Goal: Task Accomplishment & Management: Manage account settings

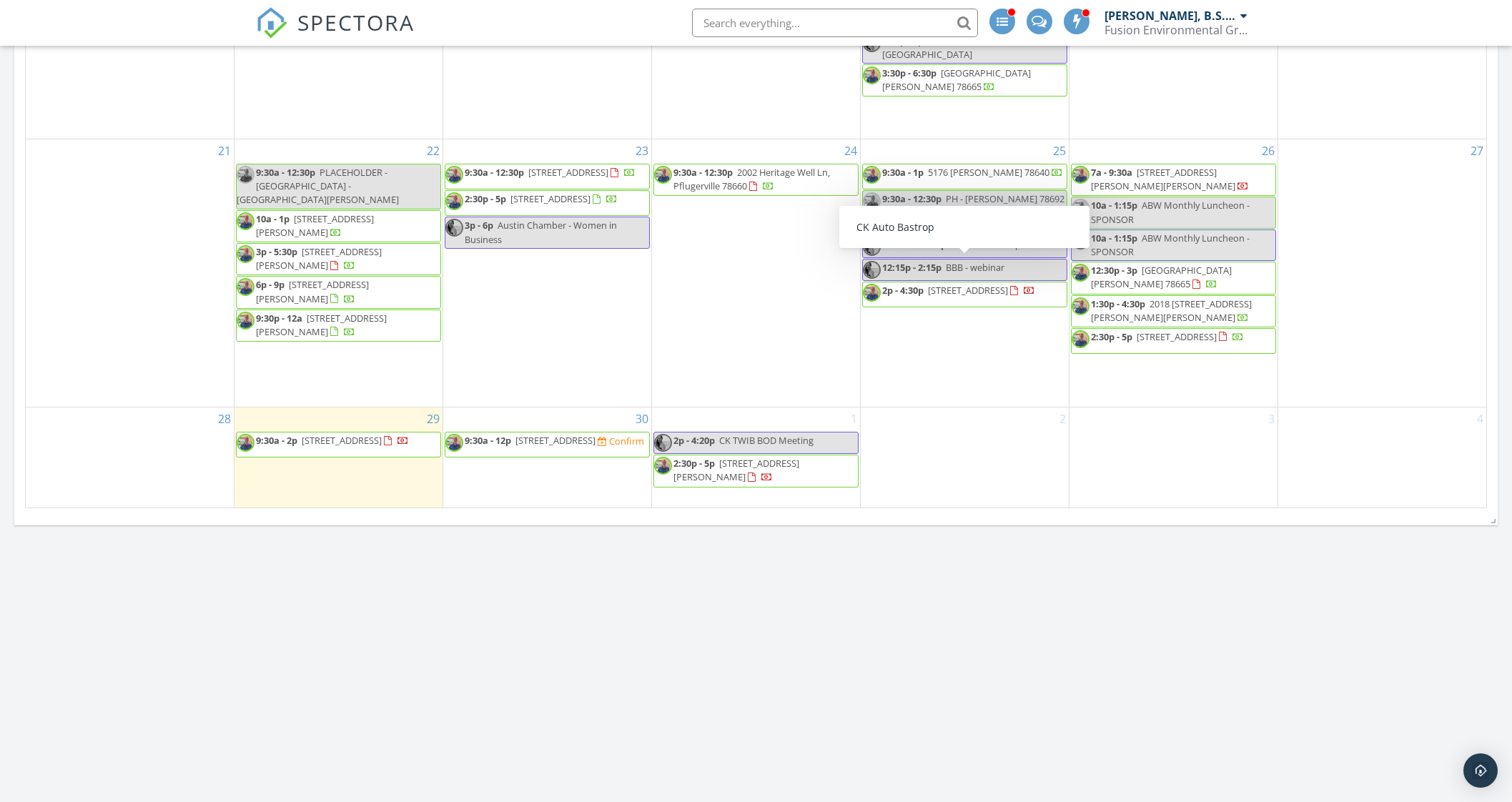
scroll to position [714, 0]
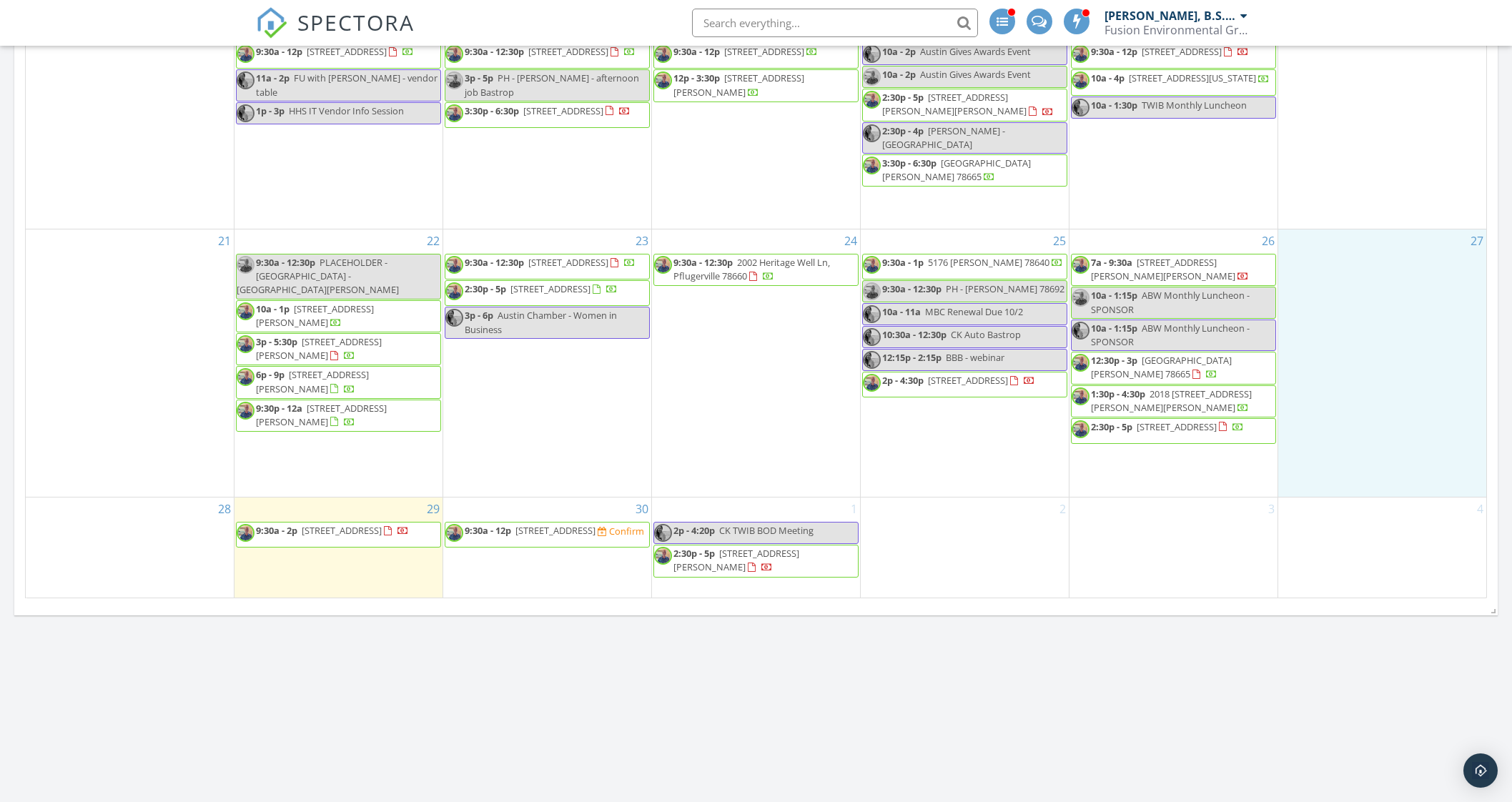
click at [1411, 363] on div "27" at bounding box center [1382, 363] width 208 height 268
click at [382, 537] on span "[STREET_ADDRESS]" at bounding box center [342, 531] width 81 height 13
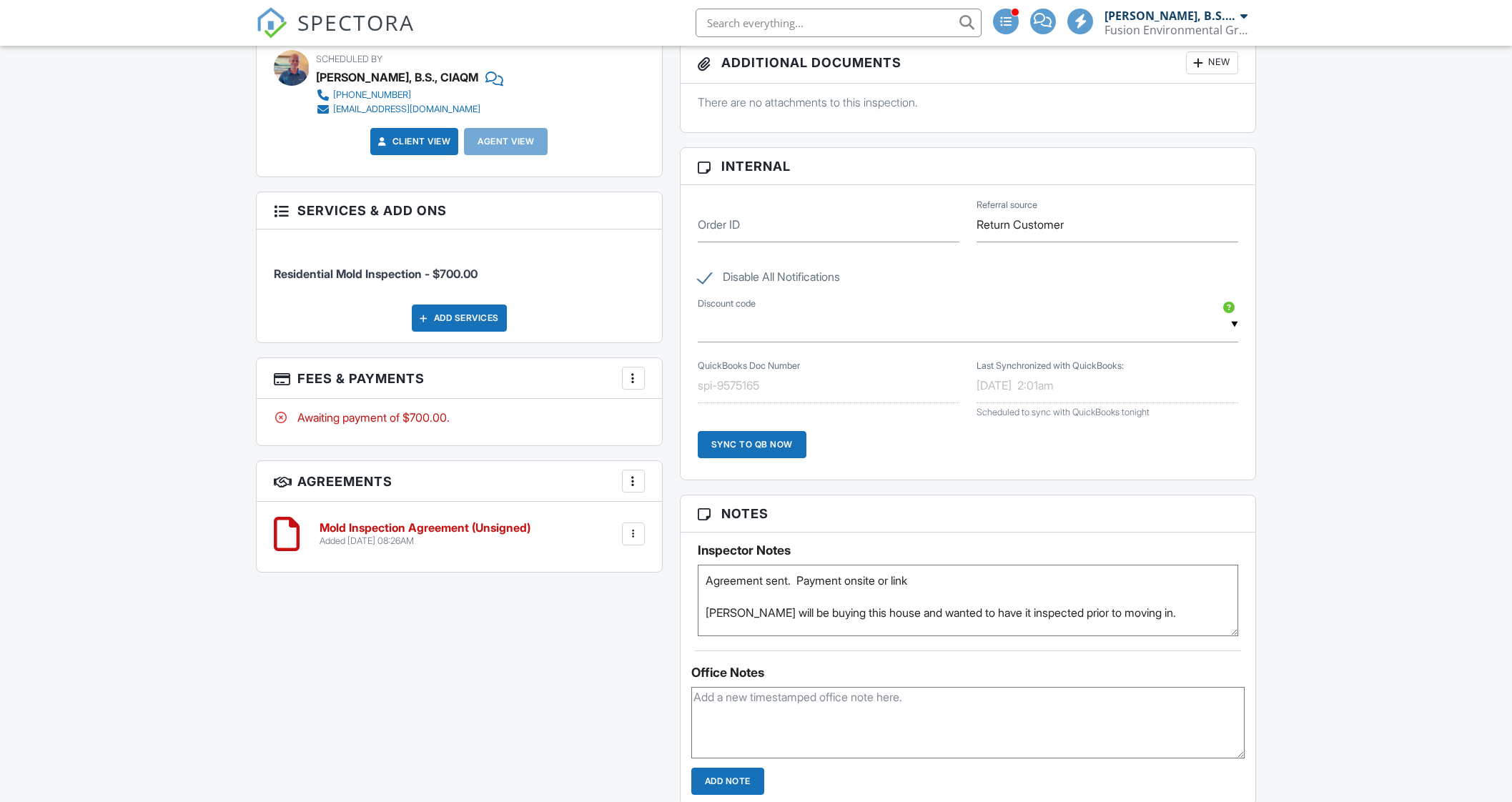
scroll to position [714, 0]
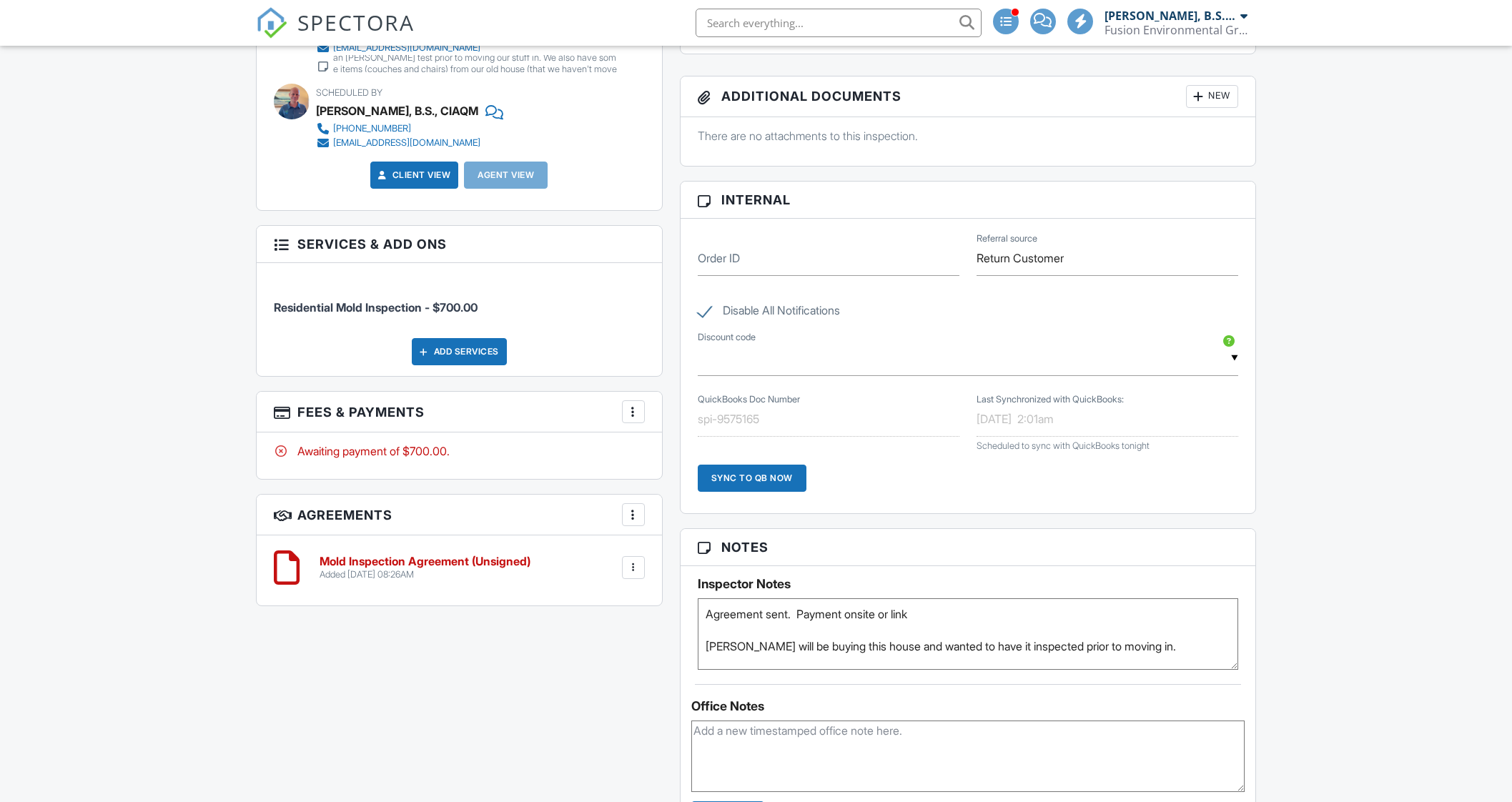
click at [634, 563] on div at bounding box center [633, 567] width 14 height 14
drag, startPoint x: 597, startPoint y: 668, endPoint x: 847, endPoint y: 80, distance: 638.9
click at [597, 670] on li "Delete" at bounding box center [595, 678] width 81 height 36
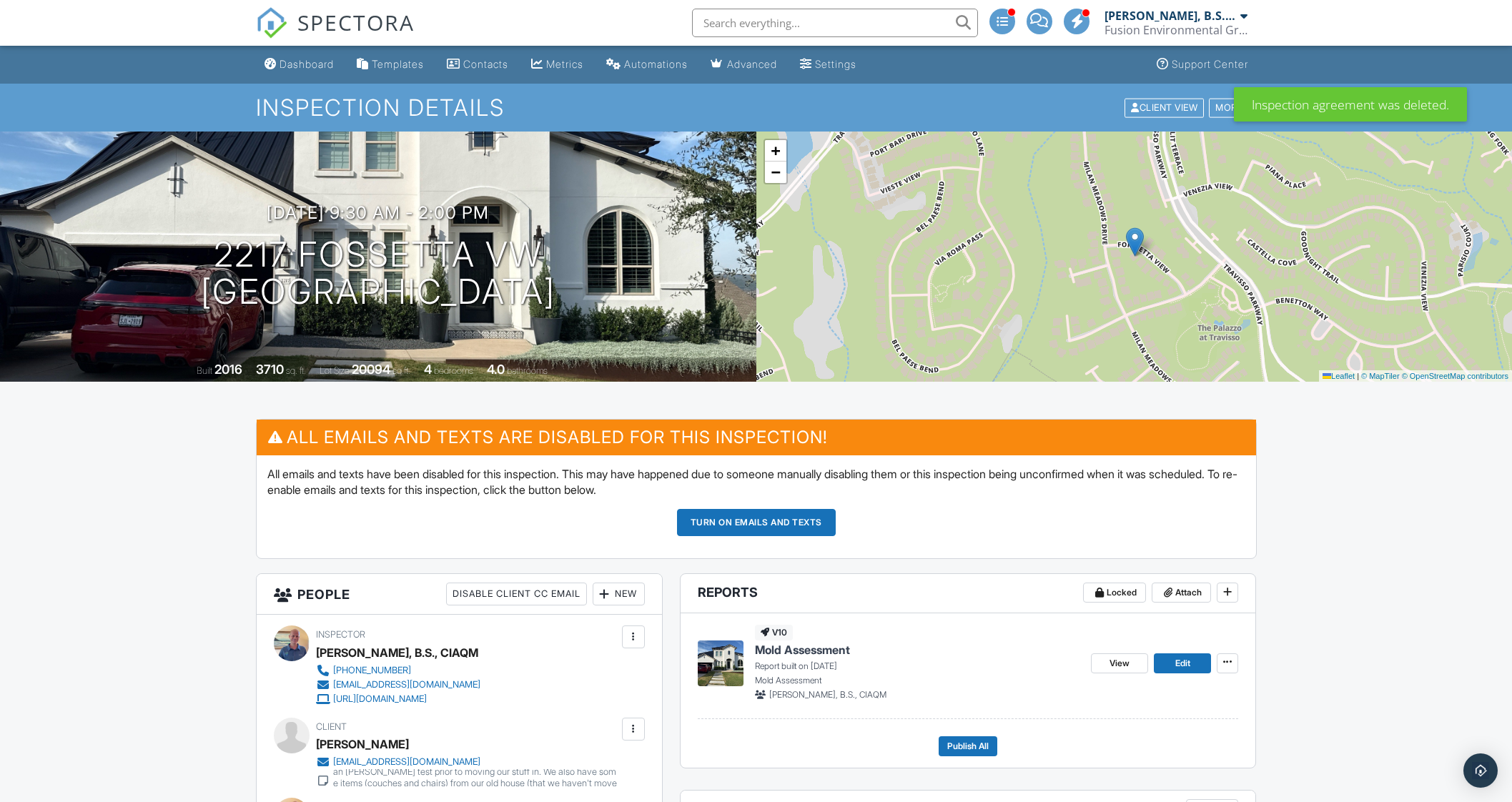
click at [1167, 97] on div "Client View More Property Details Reschedule Reorder / Copy Share Cancel [GEOGR…" at bounding box center [1190, 108] width 134 height 22
drag, startPoint x: 1524, startPoint y: 667, endPoint x: 1467, endPoint y: 673, distance: 57.3
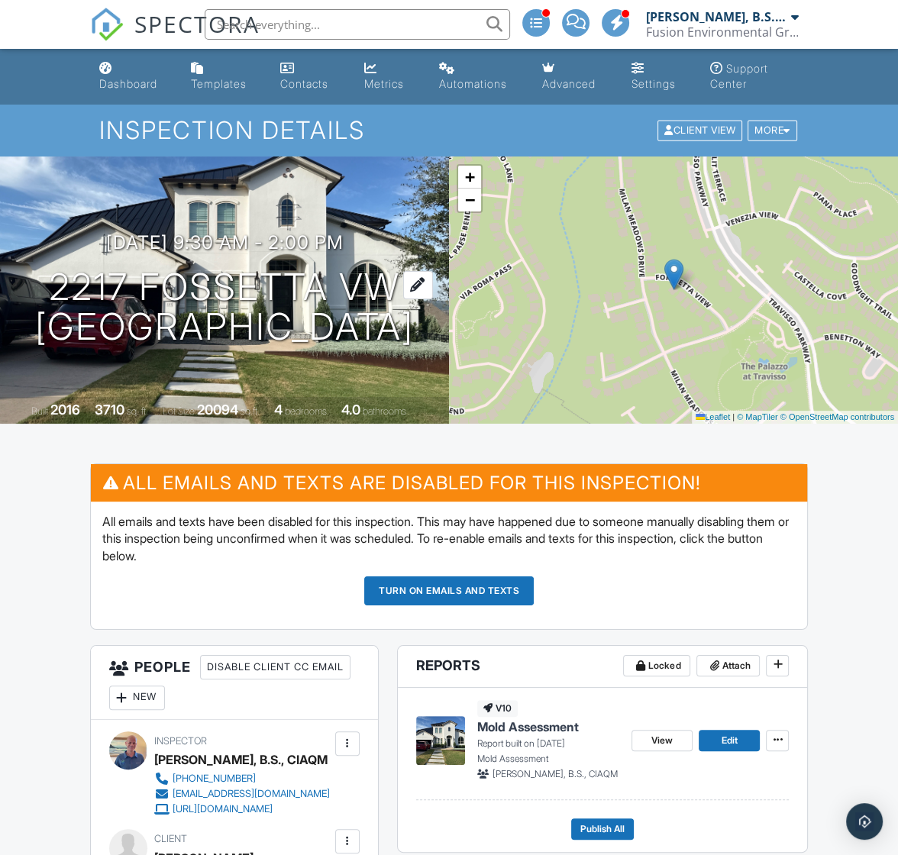
click at [279, 285] on h1 "2217 Fossetta Vw [GEOGRAPHIC_DATA]" at bounding box center [224, 307] width 379 height 81
